Goal: Navigation & Orientation: Find specific page/section

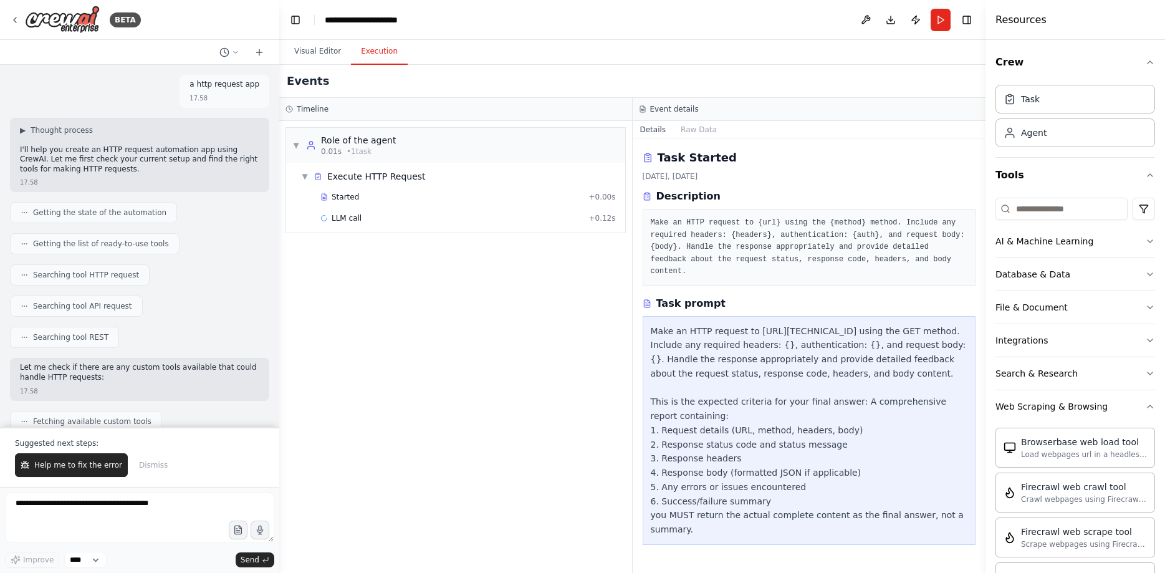
scroll to position [471, 0]
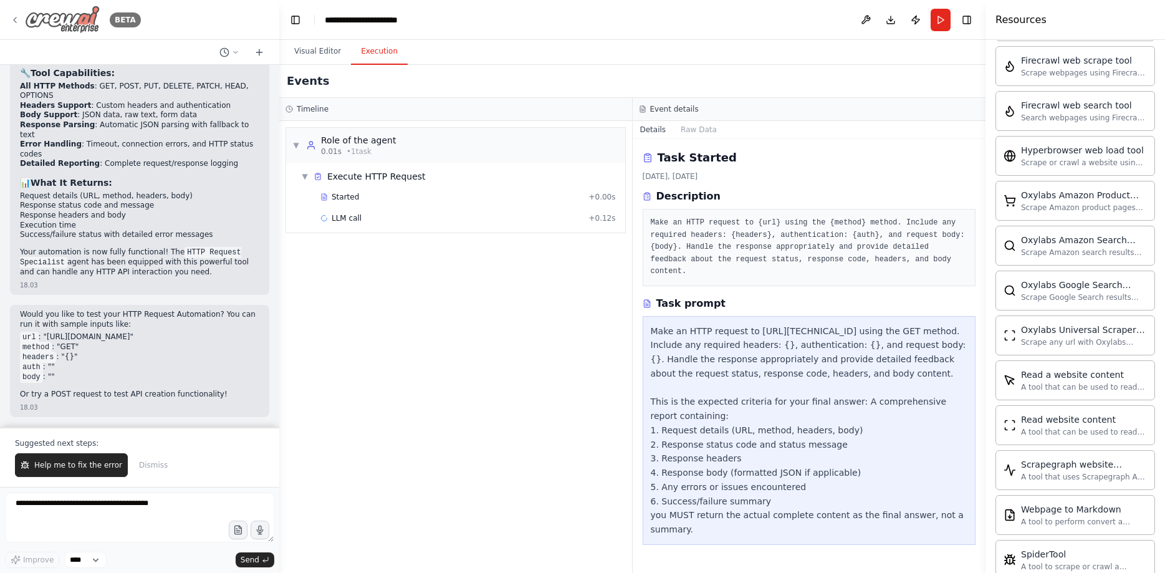
click at [19, 18] on icon at bounding box center [15, 20] width 10 height 10
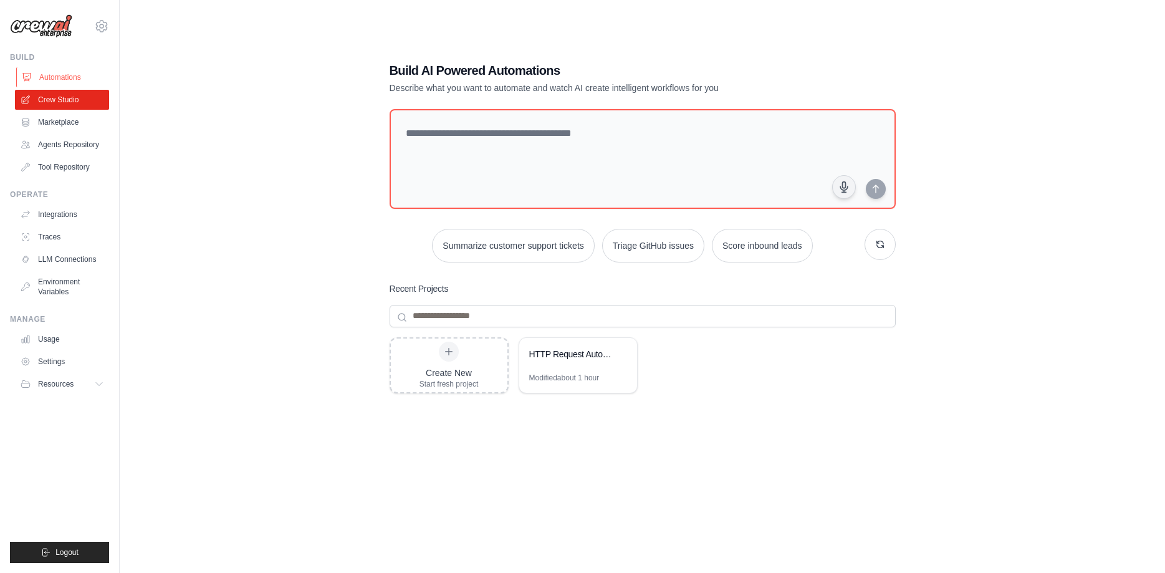
click at [66, 79] on link "Automations" at bounding box center [63, 77] width 94 height 20
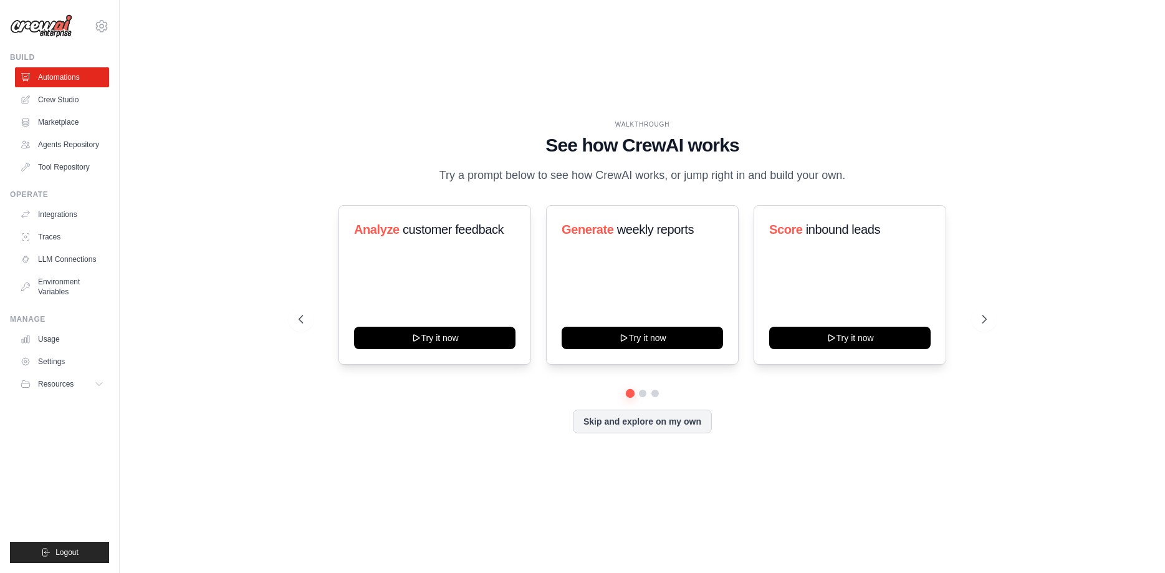
click at [58, 168] on link "Tool Repository" at bounding box center [62, 167] width 94 height 20
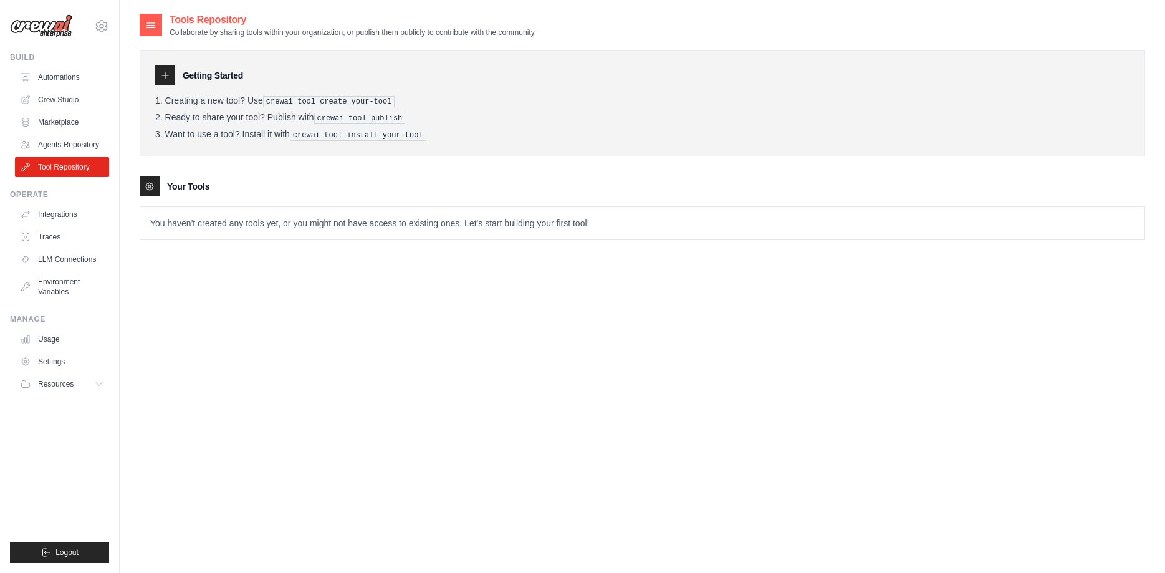
click at [149, 190] on icon at bounding box center [150, 186] width 10 height 10
click at [79, 221] on link "Integrations" at bounding box center [63, 215] width 94 height 20
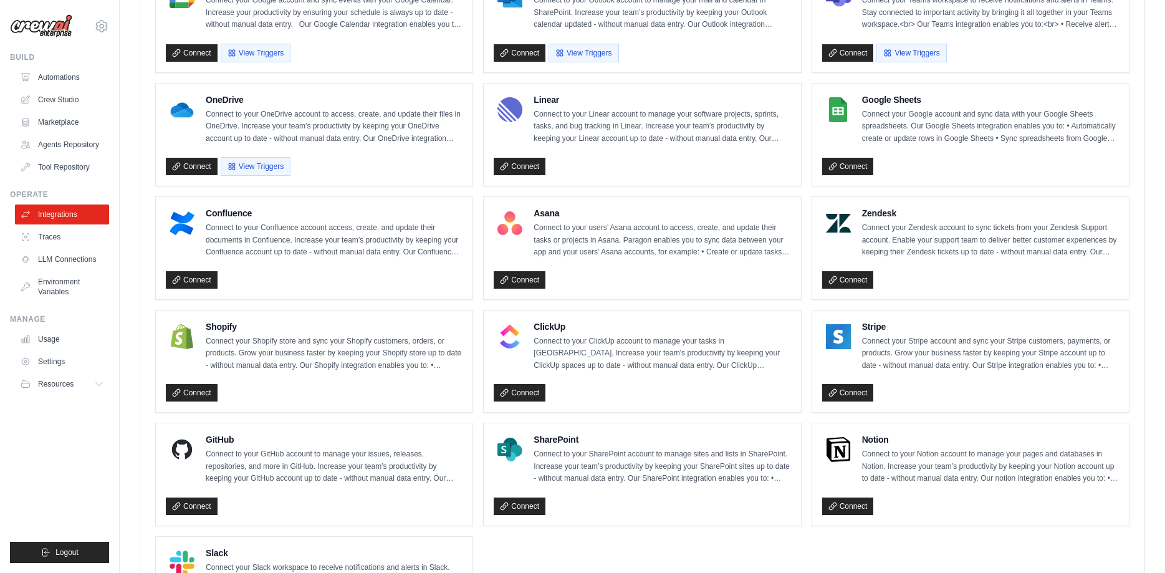
scroll to position [743, 0]
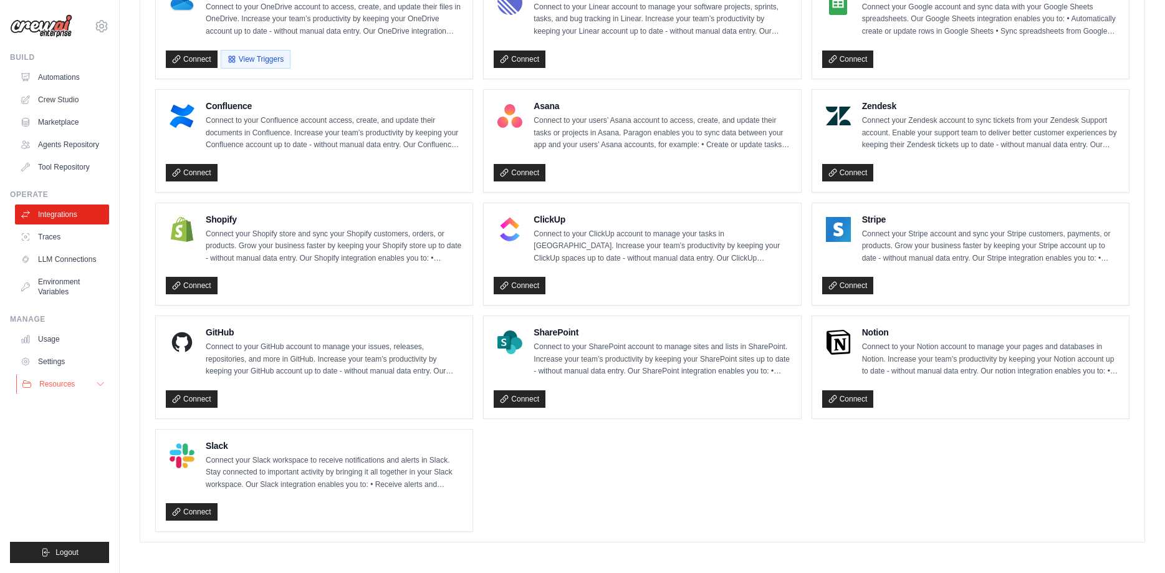
click at [69, 380] on span "Resources" at bounding box center [57, 384] width 36 height 10
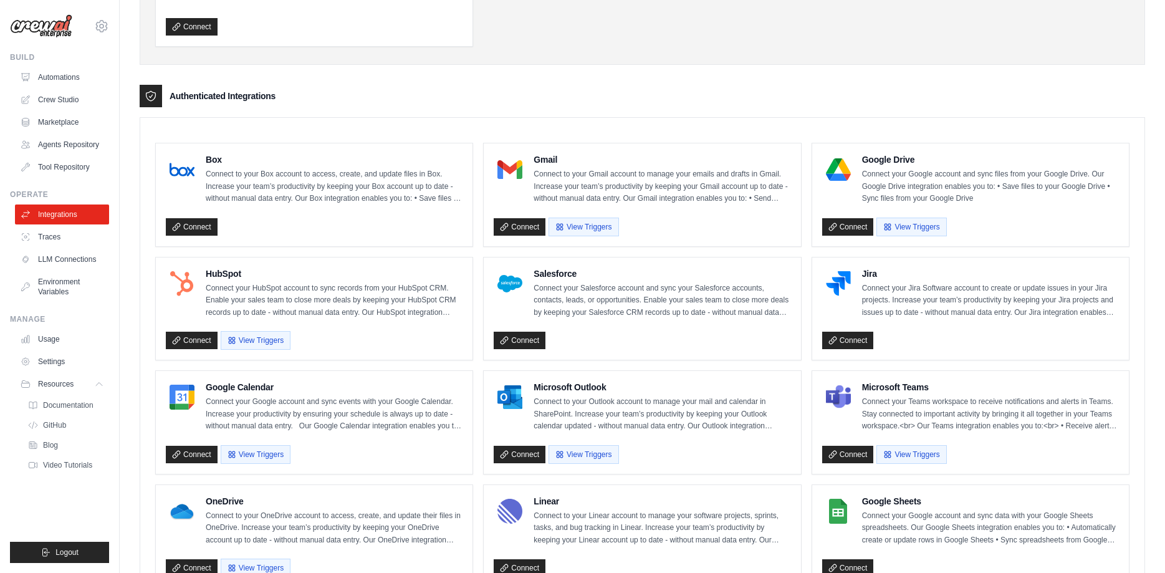
scroll to position [0, 0]
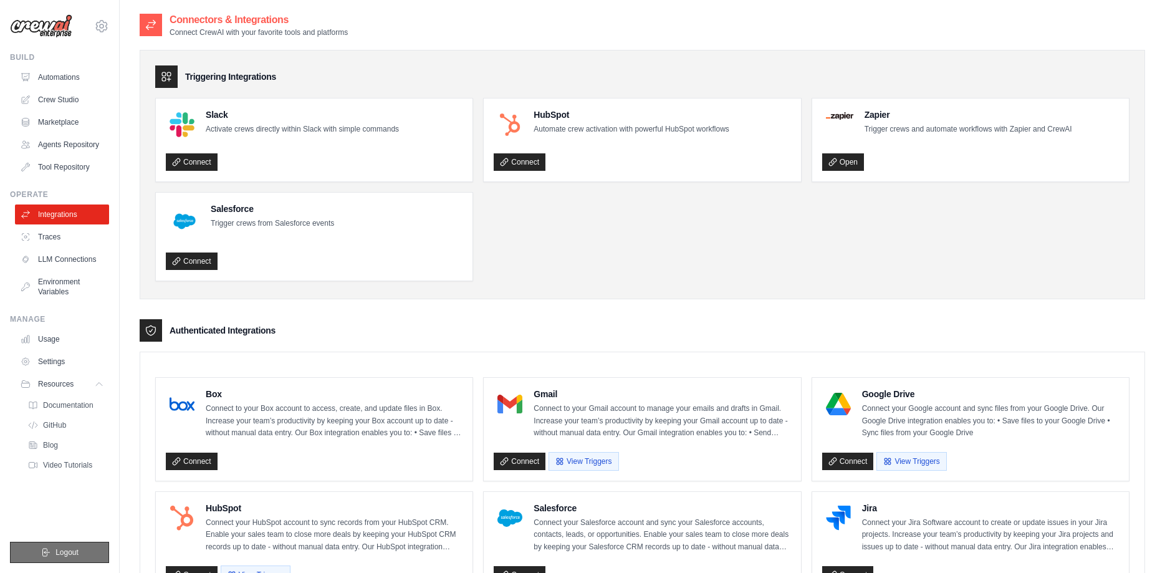
click at [61, 554] on span "Logout" at bounding box center [66, 552] width 23 height 10
